Goal: Entertainment & Leisure: Consume media (video, audio)

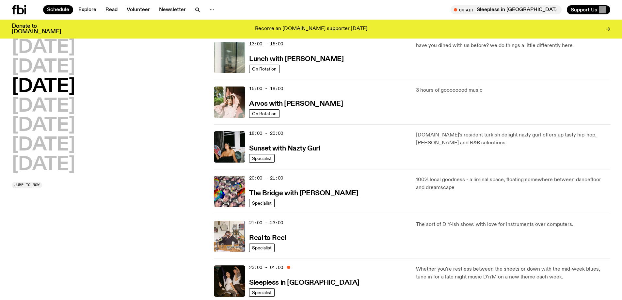
scroll to position [201, 0]
click at [52, 106] on h2 "[DATE]" at bounding box center [43, 106] width 63 height 18
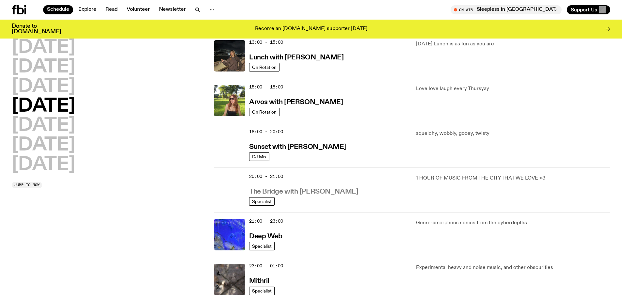
scroll to position [214, 0]
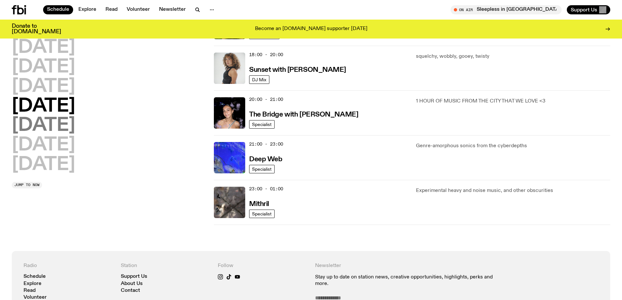
click at [32, 131] on h2 "[DATE]" at bounding box center [43, 126] width 63 height 18
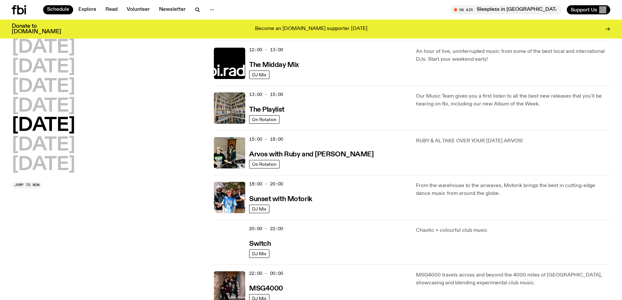
scroll to position [182, 0]
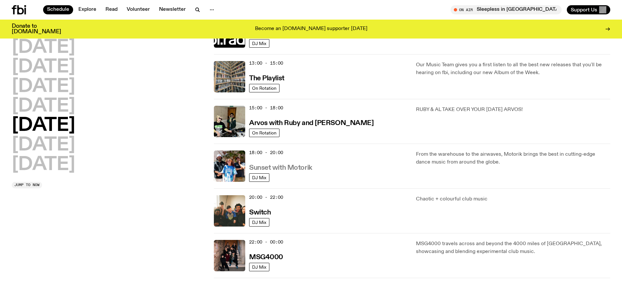
click at [310, 168] on h3 "Sunset with Motorik" at bounding box center [280, 168] width 63 height 7
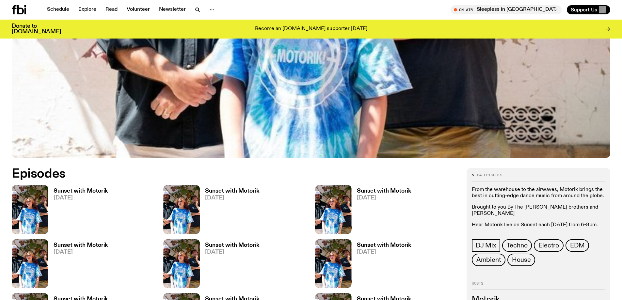
scroll to position [290, 0]
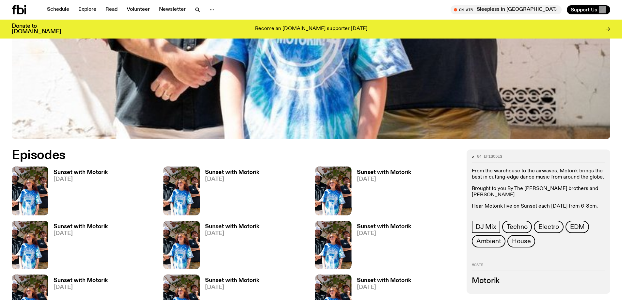
click at [89, 172] on h3 "Sunset with Motorik" at bounding box center [81, 173] width 54 height 6
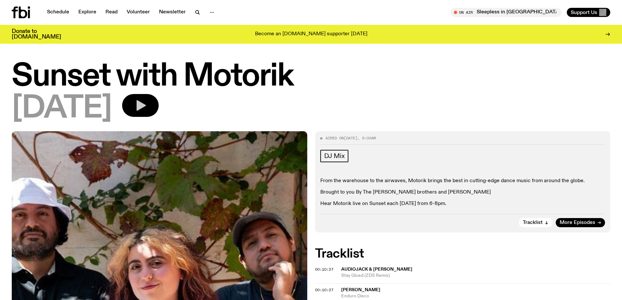
click at [146, 104] on icon "button" at bounding box center [141, 105] width 9 height 11
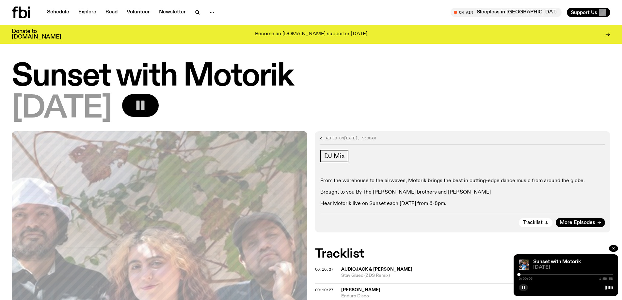
click at [460, 159] on div "DJ Mix" at bounding box center [462, 157] width 285 height 14
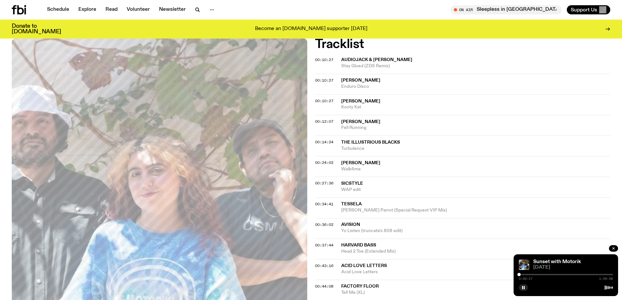
scroll to position [193, 0]
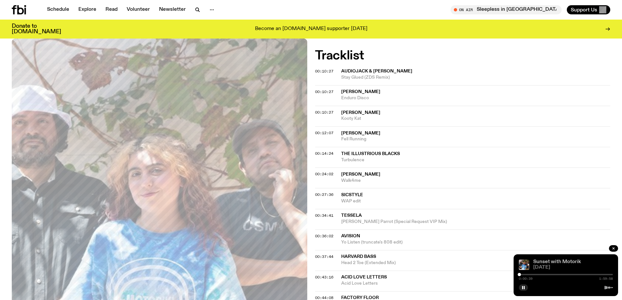
click at [549, 261] on link "Sunset with Motorik" at bounding box center [557, 261] width 48 height 5
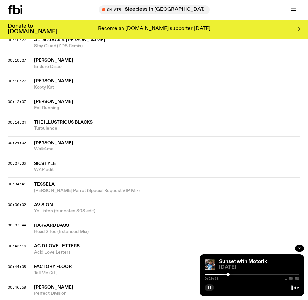
scroll to position [261, 0]
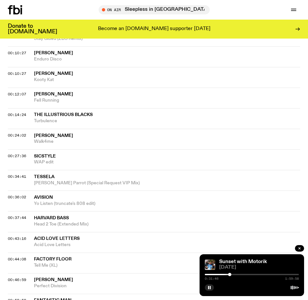
click at [229, 275] on div at bounding box center [229, 274] width 3 height 3
click at [206, 286] on button "button" at bounding box center [209, 287] width 9 height 7
click at [206, 289] on button "button" at bounding box center [209, 287] width 9 height 7
click at [208, 289] on icon "button" at bounding box center [209, 287] width 4 height 4
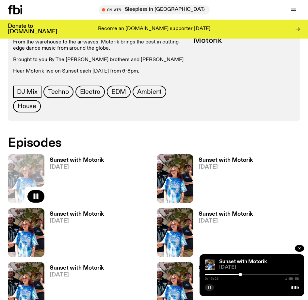
scroll to position [510, 0]
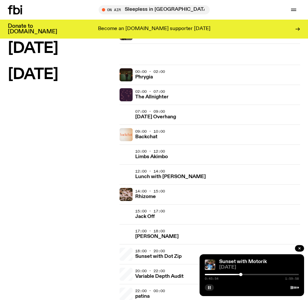
scroll to position [1111, 0]
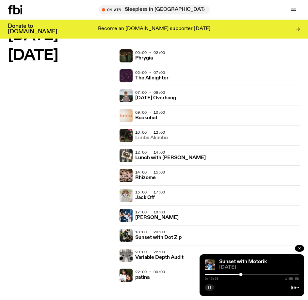
click at [148, 138] on h3 "Limbs Akimbo" at bounding box center [151, 138] width 33 height 5
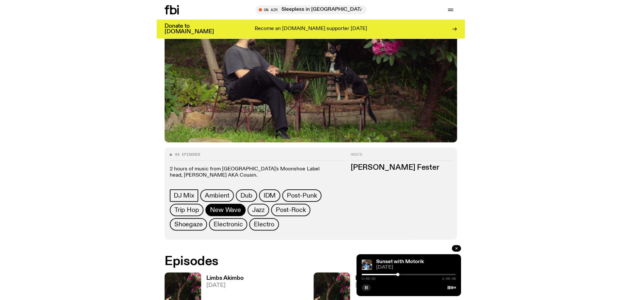
scroll to position [261, 0]
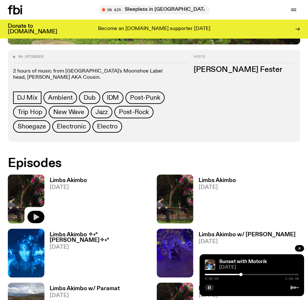
click at [37, 214] on icon "button" at bounding box center [36, 217] width 8 height 8
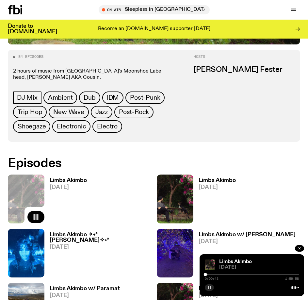
click at [205, 274] on div at bounding box center [205, 274] width 3 height 3
click at [206, 274] on div at bounding box center [205, 274] width 3 height 3
click at [207, 275] on div at bounding box center [206, 274] width 3 height 3
click at [242, 273] on div "0:09:27 1:59:58" at bounding box center [252, 276] width 94 height 8
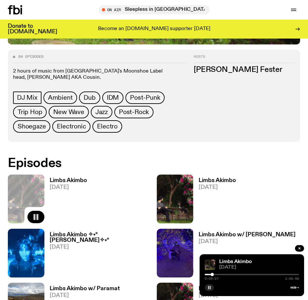
click at [241, 276] on div "0:09:27 1:59:58" at bounding box center [252, 276] width 94 height 8
click at [239, 274] on div at bounding box center [252, 274] width 94 height 1
click at [254, 274] on div at bounding box center [252, 274] width 94 height 1
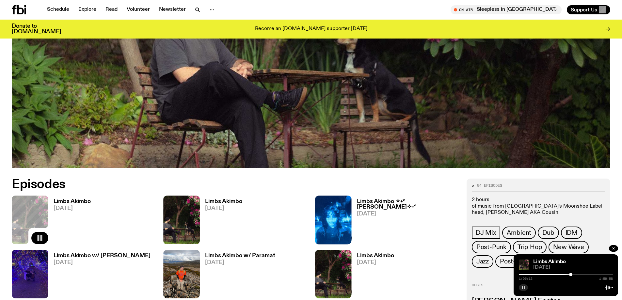
click at [584, 275] on div "1:06:13 1:59:58" at bounding box center [566, 277] width 94 height 8
click at [582, 273] on div "1:06:14 1:59:58" at bounding box center [566, 277] width 94 height 8
click at [580, 275] on div "1:06:14 1:59:58" at bounding box center [566, 277] width 94 height 8
click at [583, 273] on div "1:06:15 1:59:58" at bounding box center [566, 277] width 94 height 8
click at [577, 274] on div at bounding box center [566, 274] width 94 height 1
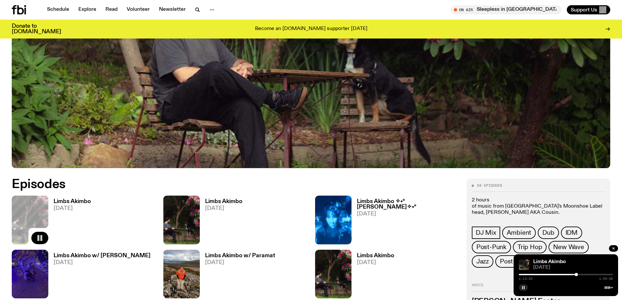
click at [593, 274] on div at bounding box center [566, 274] width 94 height 1
click at [193, 236] on icon "button" at bounding box center [191, 238] width 8 height 8
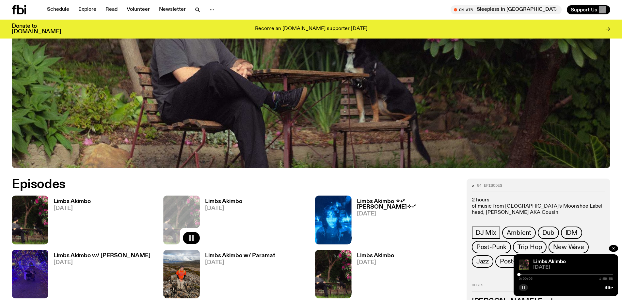
click at [525, 276] on div "0:00:05 1:59:58" at bounding box center [566, 277] width 94 height 8
click at [529, 274] on div at bounding box center [566, 274] width 94 height 1
click at [537, 276] on div "0:14:19 1:59:58" at bounding box center [566, 277] width 94 height 8
click at [547, 274] on div at bounding box center [566, 274] width 94 height 1
click at [566, 274] on div at bounding box center [566, 274] width 94 height 1
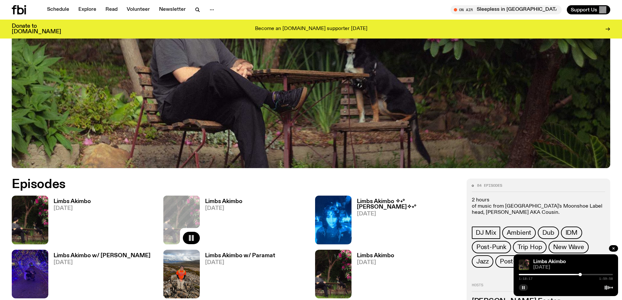
click at [219, 203] on h3 "Limbs Akimbo" at bounding box center [223, 202] width 37 height 6
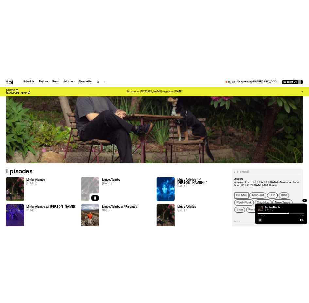
scroll to position [256, 0]
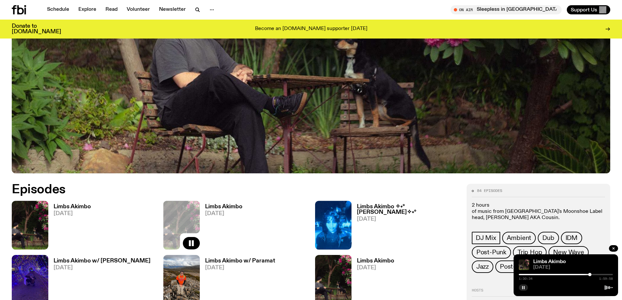
click at [524, 287] on rect "button" at bounding box center [524, 287] width 1 height 3
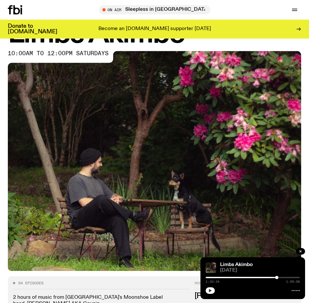
scroll to position [0, 0]
